Goal: Find specific page/section: Find specific page/section

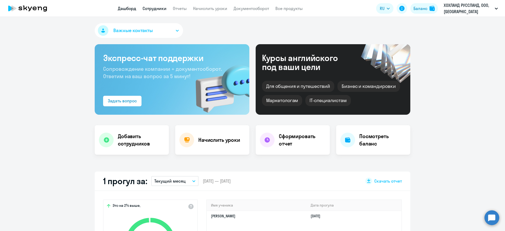
click at [161, 8] on link "Сотрудники" at bounding box center [155, 8] width 24 height 5
select select "30"
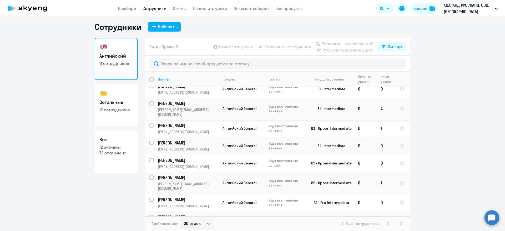
scroll to position [62, 0]
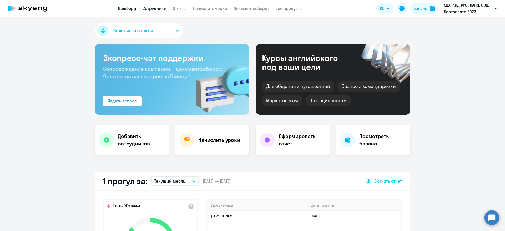
click at [158, 11] on link "Сотрудники" at bounding box center [155, 8] width 24 height 5
select select "30"
